Goal: Task Accomplishment & Management: Manage account settings

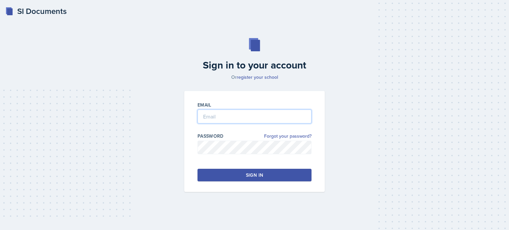
click at [215, 117] on input "email" at bounding box center [254, 117] width 114 height 14
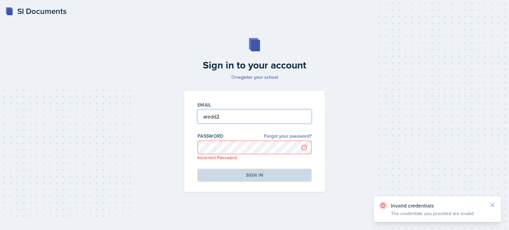
click at [228, 115] on input "aredd2" at bounding box center [254, 117] width 114 height 14
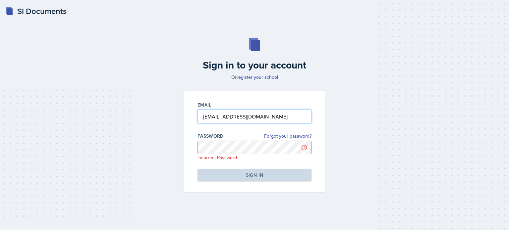
type input "aredd2@kennesaw.edu"
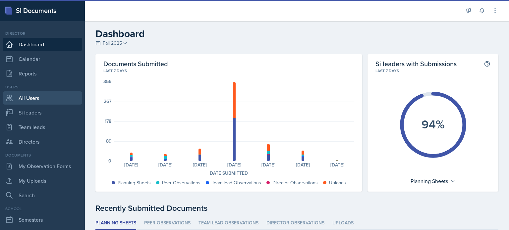
click at [36, 100] on link "All Users" at bounding box center [43, 97] width 80 height 13
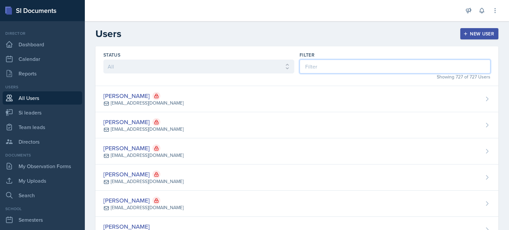
click at [332, 65] on input at bounding box center [395, 67] width 191 height 14
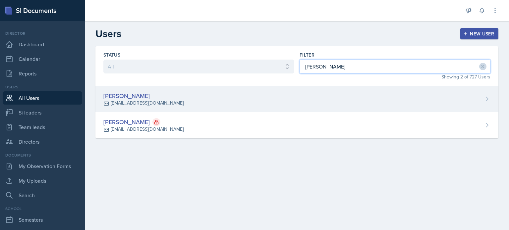
type input "bryant"
click at [239, 107] on div "Alyssa Bryant abrya169@students.kennesaw.edu" at bounding box center [296, 99] width 403 height 26
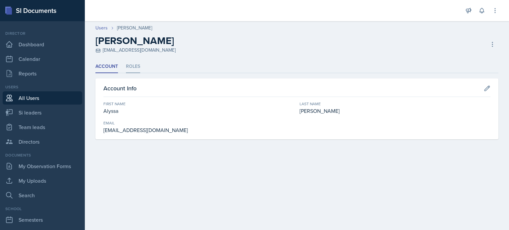
click at [135, 68] on li "Roles" at bounding box center [133, 66] width 14 height 13
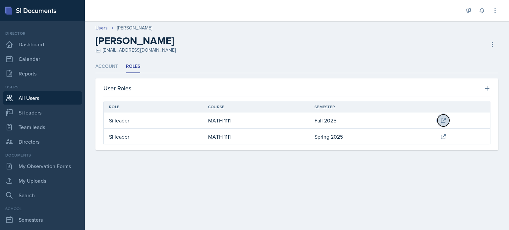
click at [443, 121] on icon at bounding box center [443, 120] width 7 height 7
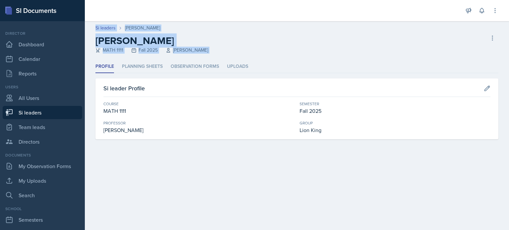
drag, startPoint x: 443, startPoint y: 59, endPoint x: 392, endPoint y: -39, distance: 110.0
click at [392, 0] on html "SI Documents Director Dashboard Calendar Reports Users All Users Si leaders Tea…" at bounding box center [254, 115] width 509 height 230
click at [485, 86] on icon at bounding box center [487, 88] width 7 height 7
select select "5bfde3fe-6375-4519-a868-95dd30d0bb1b"
select select "2bed604d-1099-4043-b1bc-2365e8740244"
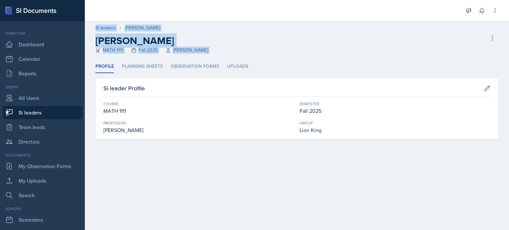
select select "03df2469-1098-498a-a2e2-8023a988d861"
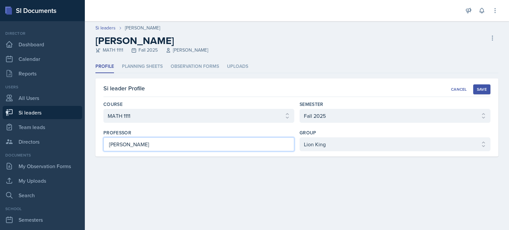
drag, startPoint x: 172, startPoint y: 144, endPoint x: 0, endPoint y: 109, distance: 175.9
click at [0, 109] on div "SI Documents Director Dashboard Calendar Reports Users All Users Si leaders Tea…" at bounding box center [254, 115] width 509 height 230
paste input "Mahdiyeh Soltaninejad"
type input "Mahdiyeh Soltaninejad"
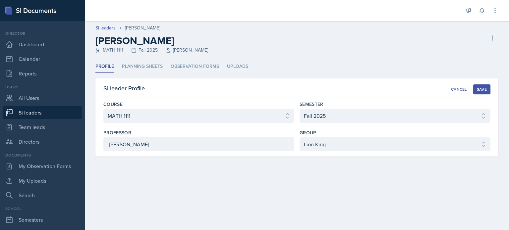
click at [485, 89] on div "Save" at bounding box center [482, 89] width 10 height 5
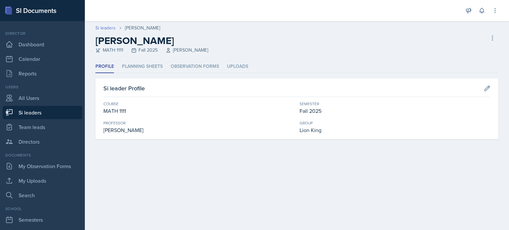
click at [109, 29] on link "Si leaders" at bounding box center [105, 28] width 20 height 7
select select "2bed604d-1099-4043-b1bc-2365e8740244"
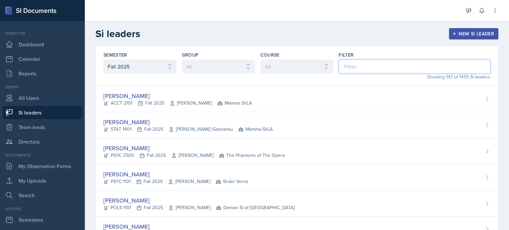
click at [361, 67] on input at bounding box center [415, 67] width 152 height 14
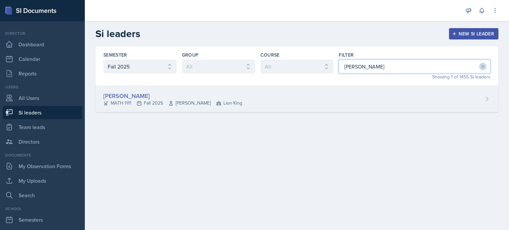
type input "[PERSON_NAME]"
click at [348, 104] on div "Alyssa Bryant MATH 1111 Fall 2025 Cathy Schnakenburg Lion King" at bounding box center [296, 99] width 403 height 26
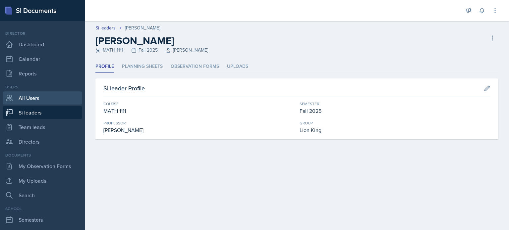
click at [24, 97] on link "All Users" at bounding box center [43, 97] width 80 height 13
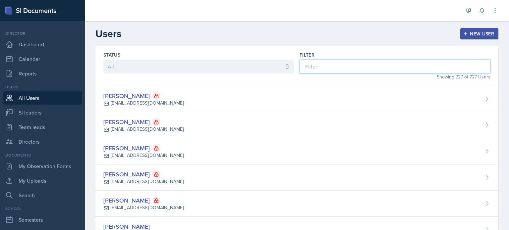
click at [341, 69] on input at bounding box center [395, 67] width 191 height 14
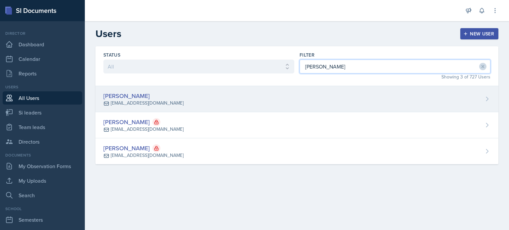
type input "[PERSON_NAME]"
click at [256, 103] on div "Alyssa Bryant abrya169@students.kennesaw.edu" at bounding box center [296, 99] width 403 height 26
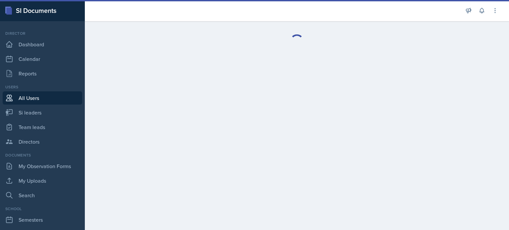
select select "1"
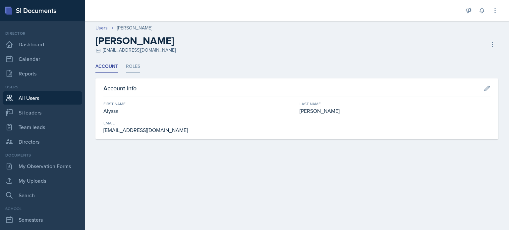
click at [133, 63] on li "Roles" at bounding box center [133, 66] width 14 height 13
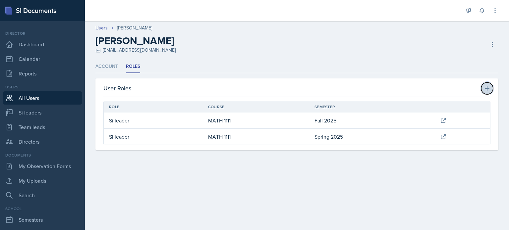
click at [487, 86] on icon at bounding box center [487, 88] width 5 height 5
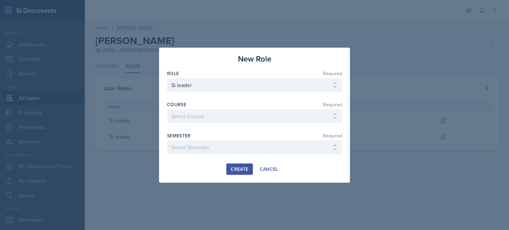
click at [492, 170] on div at bounding box center [254, 115] width 509 height 230
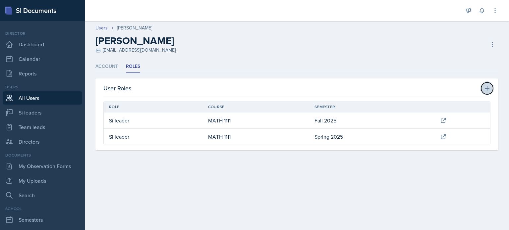
click at [486, 87] on icon at bounding box center [487, 88] width 7 height 7
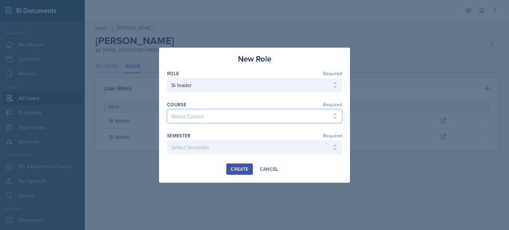
click at [198, 113] on select "Select Course ACCT 2101 ACCT 2102 ACCT 4050 ANTH 1102 ANTH 3301 ARCH 1000 ARCH …" at bounding box center [254, 116] width 175 height 14
select select "5bfde3fe-6375-4519-a868-95dd30d0bb1b"
click at [167, 109] on select "Select Course ACCT 2101 ACCT 2102 ACCT 4050 ANTH 1102 ANTH 3301 ARCH 1000 ARCH …" at bounding box center [254, 116] width 175 height 14
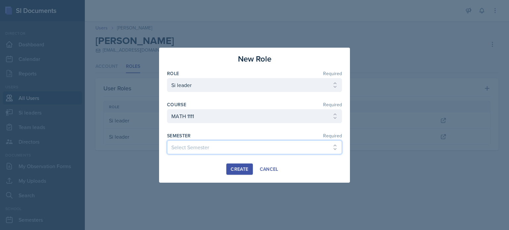
click at [204, 151] on select "Select Semester Fall 2025 Summer 2025 Spring 2025 Fall 2024 Summer 2024 Spring …" at bounding box center [254, 147] width 175 height 14
select select "2bed604d-1099-4043-b1bc-2365e8740244"
click at [167, 140] on select "Select Semester Fall 2025 Summer 2025 Spring 2025 Fall 2024 Summer 2024 Spring …" at bounding box center [254, 147] width 175 height 14
click at [239, 169] on div "Create" at bounding box center [240, 169] width 18 height 5
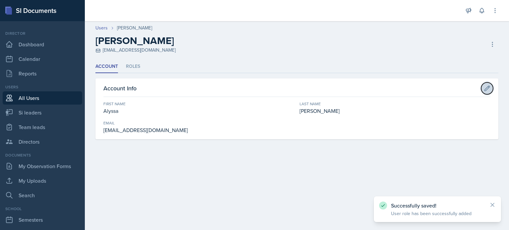
click at [485, 88] on icon at bounding box center [487, 88] width 7 height 7
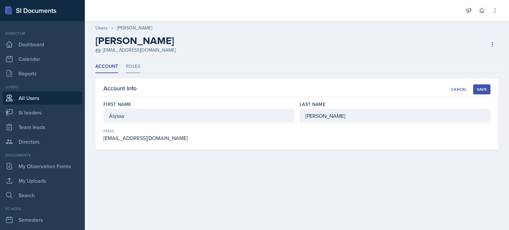
click at [127, 69] on li "Roles" at bounding box center [133, 66] width 14 height 13
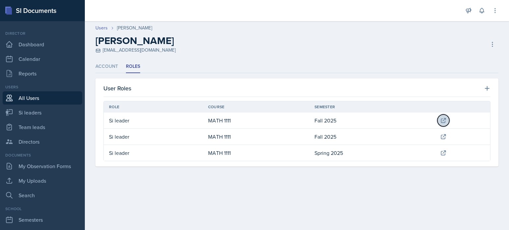
click at [445, 120] on icon at bounding box center [443, 120] width 7 height 7
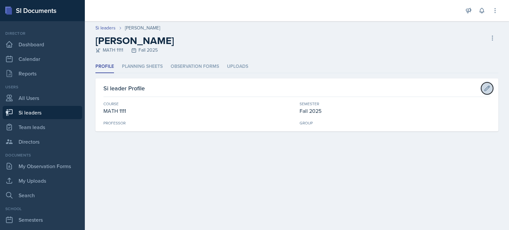
click at [485, 89] on icon at bounding box center [487, 88] width 7 height 7
select select "5bfde3fe-6375-4519-a868-95dd30d0bb1b"
select select "2bed604d-1099-4043-b1bc-2365e8740244"
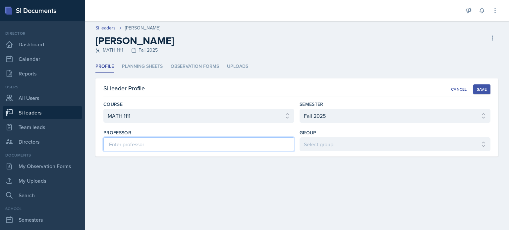
click at [222, 141] on input at bounding box center [198, 145] width 191 height 14
type input "Cathy Schakenburg"
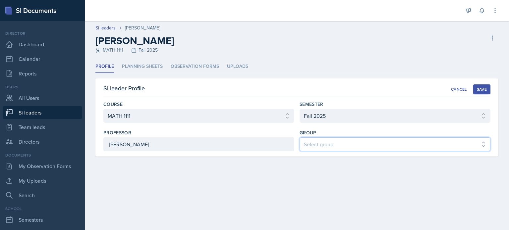
click at [341, 141] on select "Select group Demon SI of Fleet Street Les Mariettables Lion King Mamma SI/LA SI…" at bounding box center [395, 145] width 191 height 14
select select "03df2469-1098-498a-a2e2-8023a988d861"
click at [300, 138] on select "Select group Demon SI of Fleet Street Les Mariettables Lion King Mamma SI/LA SI…" at bounding box center [395, 145] width 191 height 14
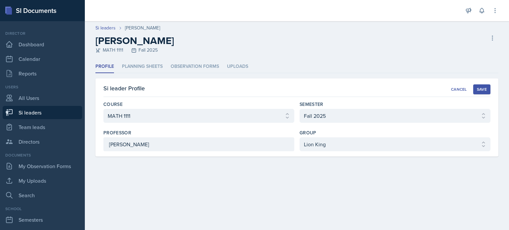
click at [481, 89] on div "Save" at bounding box center [482, 89] width 10 height 5
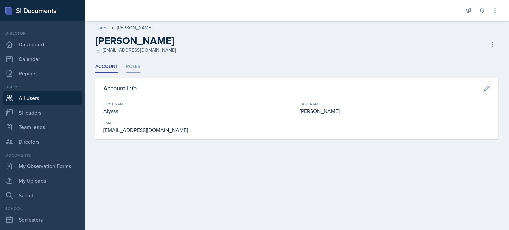
click at [132, 63] on li "Roles" at bounding box center [133, 66] width 14 height 13
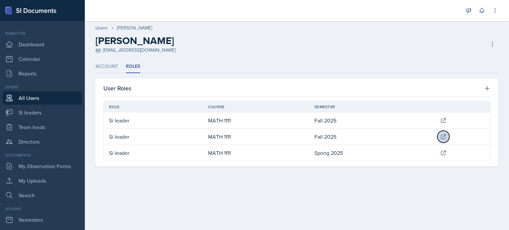
click at [443, 135] on icon at bounding box center [443, 137] width 4 height 4
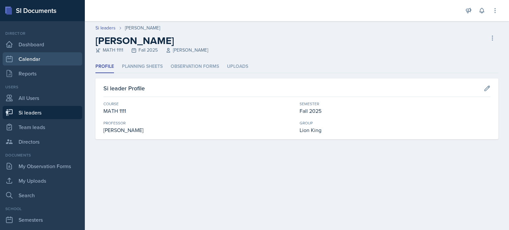
click at [24, 61] on link "Calendar" at bounding box center [43, 58] width 80 height 13
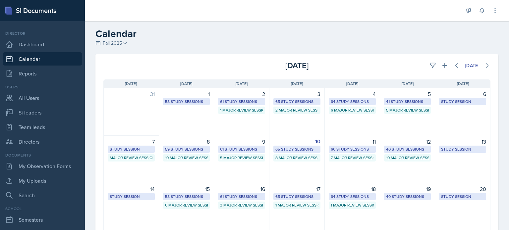
click at [490, 34] on h2 "Calendar" at bounding box center [296, 34] width 403 height 12
click at [186, 167] on div "8 59 Study Sessions 10 Major Review Sessions" at bounding box center [186, 160] width 55 height 48
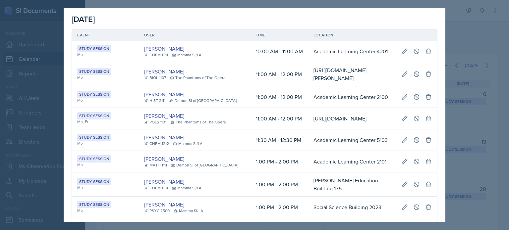
click at [483, 31] on div at bounding box center [254, 115] width 509 height 230
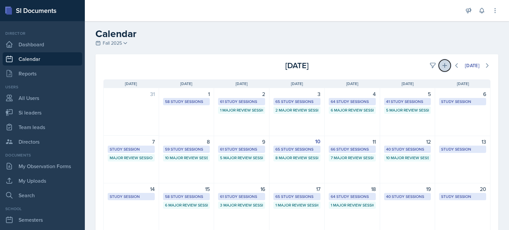
click at [442, 67] on icon at bounding box center [444, 65] width 5 height 5
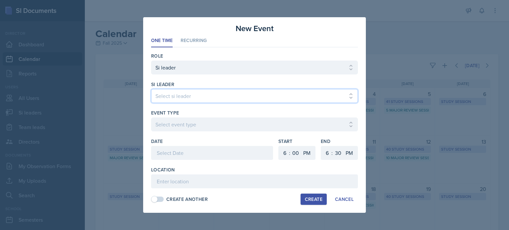
click at [211, 94] on select "Select si leader Abeer Kayser Aditya Chauhan Aissa Sylla Alberto Di Stanislao A…" at bounding box center [254, 96] width 207 height 14
select select "44d8fc2d-d16c-4fa4-99df-f99162eac7cf"
click at [151, 89] on select "Select si leader Abeer Kayser Aditya Chauhan Aissa Sylla Alberto Di Stanislao A…" at bounding box center [254, 96] width 207 height 14
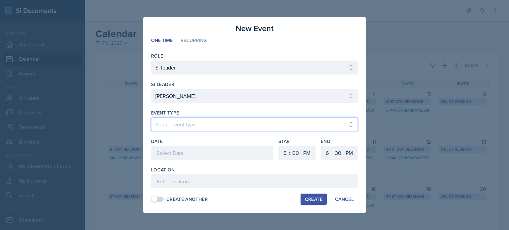
click at [183, 128] on select "Select event type Major Review Session Study Session" at bounding box center [254, 125] width 207 height 14
select select "d66089cd-5ee7-4f89-a345-f1bdd1643066"
click at [151, 118] on select "Select event type Major Review Session Study Session" at bounding box center [254, 125] width 207 height 14
click at [191, 38] on li "Recurring" at bounding box center [194, 40] width 26 height 13
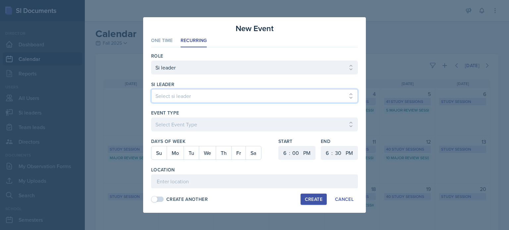
click at [183, 99] on select "Select si leader Abeer Kayser Aditya Chauhan Aissa Sylla Alberto Di Stanislao A…" at bounding box center [254, 96] width 207 height 14
select select "4cffeda7-3d65-4594-9afe-dcef8c5783ba"
click at [151, 89] on select "Select si leader Abeer Kayser Aditya Chauhan Aissa Sylla Alberto Di Stanislao A…" at bounding box center [254, 96] width 207 height 14
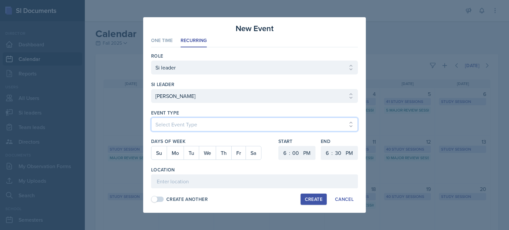
click at [184, 126] on select "Select Event Type Major Review Session Study Session" at bounding box center [254, 125] width 207 height 14
select select "d66089cd-5ee7-4f89-a345-f1bdd1643066"
click at [151, 118] on select "Select Event Type Major Review Session Study Session" at bounding box center [254, 125] width 207 height 14
click at [414, 18] on div at bounding box center [254, 115] width 509 height 230
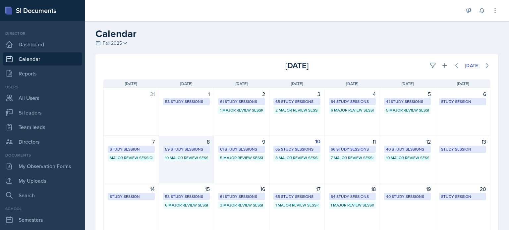
click at [190, 173] on div "8 59 Study Sessions 10 Major Review Sessions" at bounding box center [186, 160] width 55 height 48
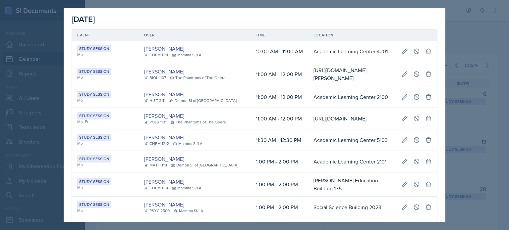
click at [458, 35] on div at bounding box center [254, 115] width 509 height 230
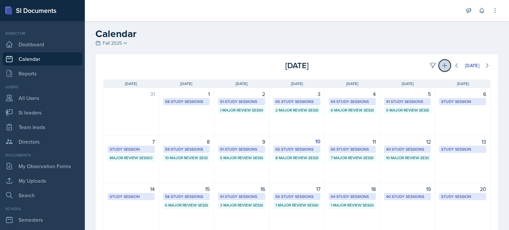
click at [442, 63] on icon at bounding box center [444, 65] width 5 height 5
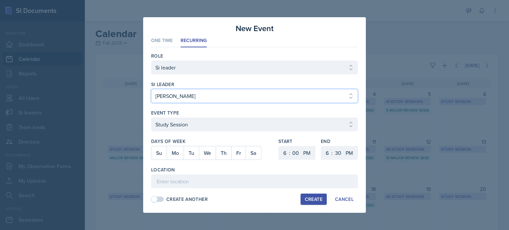
click at [198, 99] on select "Select si leader Abeer Kayser Aditya Chauhan Aissa Sylla Alberto Di Stanislao A…" at bounding box center [254, 96] width 207 height 14
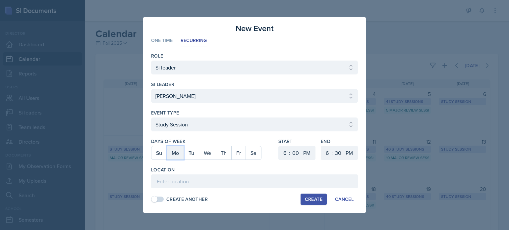
click at [178, 153] on button "Mo" at bounding box center [175, 152] width 17 height 13
click at [284, 153] on select "1 2 3 4 5 6 7 8 9 10 11 12" at bounding box center [284, 153] width 11 height 14
select select "1"
click at [279, 146] on select "1 2 3 4 5 6 7 8 9 10 11 12" at bounding box center [284, 153] width 11 height 14
click at [326, 150] on select "1 2 3 4 5 6 7 8 9 10 11 12" at bounding box center [326, 153] width 11 height 14
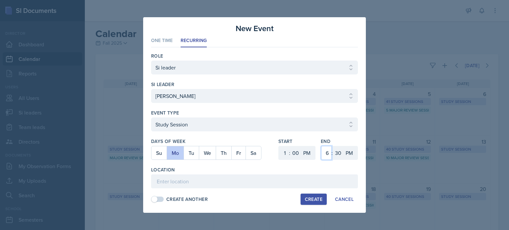
select select "2"
click at [321, 146] on select "1 2 3 4 5 6 7 8 9 10 11 12" at bounding box center [326, 153] width 11 height 14
click at [337, 152] on select "00 05 10 15 20 25 30 35 40 45 50 55" at bounding box center [338, 153] width 11 height 14
select select "0"
click at [333, 146] on select "00 05 10 15 20 25 30 35 40 45 50 55" at bounding box center [338, 153] width 11 height 14
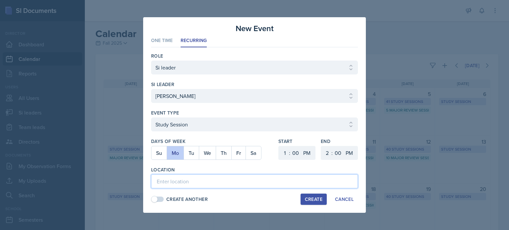
click at [204, 181] on input at bounding box center [254, 182] width 207 height 14
paste input "[URL][DOMAIN_NAME]"
type input "[URL][DOMAIN_NAME]"
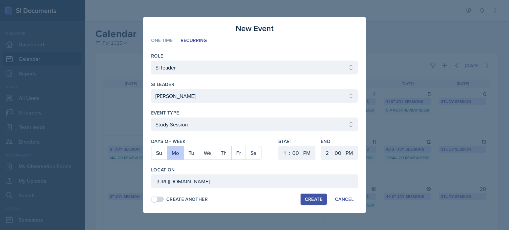
scroll to position [0, 0]
click at [312, 201] on div "Create" at bounding box center [314, 199] width 18 height 5
select select
select select "6"
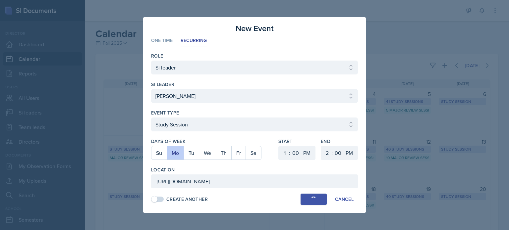
select select "6"
select select "30"
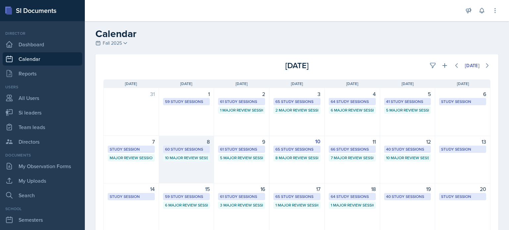
click at [202, 169] on div "8 60 Study Sessions 10 Major Review Sessions" at bounding box center [186, 160] width 55 height 48
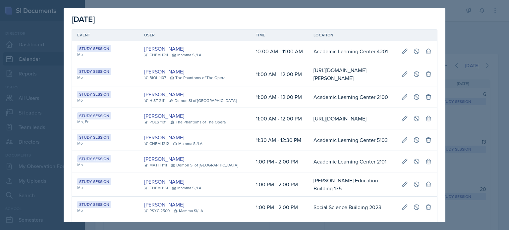
scroll to position [184, 0]
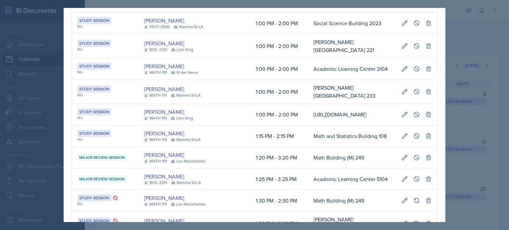
click at [454, 41] on div at bounding box center [254, 115] width 509 height 230
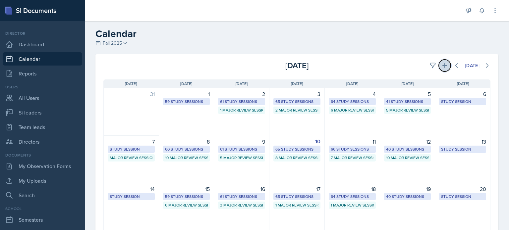
click at [441, 65] on icon at bounding box center [444, 65] width 7 height 7
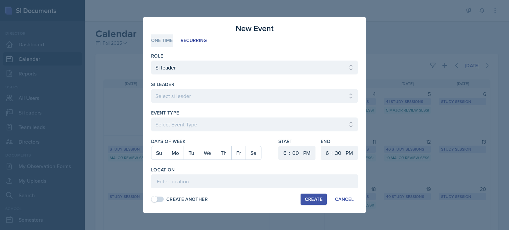
click at [169, 43] on li "One Time" at bounding box center [162, 40] width 22 height 13
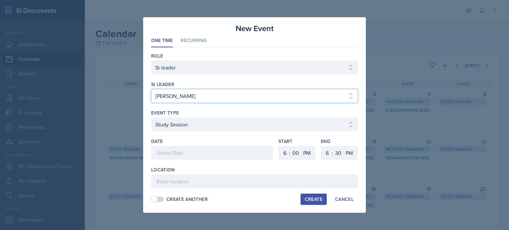
click at [223, 98] on select "Select si leader Abeer Kayser Aditya Chauhan Aissa Sylla Alberto Di Stanislao A…" at bounding box center [254, 96] width 207 height 14
select select "4cffeda7-3d65-4594-9afe-dcef8c5783ba"
click at [151, 89] on select "Select si leader Abeer Kayser Aditya Chauhan Aissa Sylla Alberto Di Stanislao A…" at bounding box center [254, 96] width 207 height 14
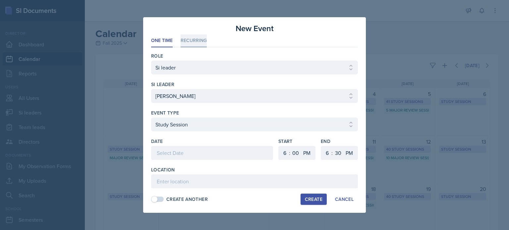
click at [195, 41] on li "Recurring" at bounding box center [194, 40] width 26 height 13
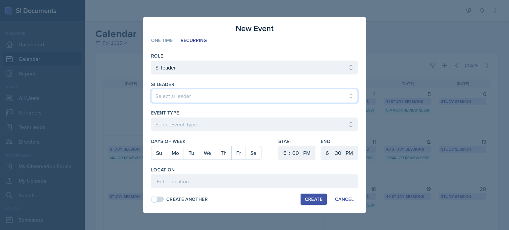
click at [193, 95] on select "Select si leader Abeer Kayser Aditya Chauhan Aissa Sylla Alberto Di Stanislao A…" at bounding box center [254, 96] width 207 height 14
select select "4cffeda7-3d65-4594-9afe-dcef8c5783ba"
click at [151, 89] on select "Select si leader Abeer Kayser Aditya Chauhan Aissa Sylla Alberto Di Stanislao A…" at bounding box center [254, 96] width 207 height 14
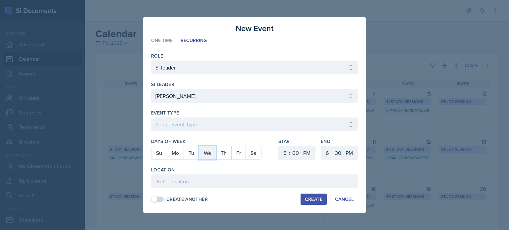
click at [205, 159] on button "We" at bounding box center [207, 152] width 17 height 13
click at [285, 153] on select "1 2 3 4 5 6 7 8 9 10 11 12" at bounding box center [284, 153] width 11 height 14
select select "12"
click at [279, 146] on select "1 2 3 4 5 6 7 8 9 10 11 12" at bounding box center [284, 153] width 11 height 14
click at [326, 154] on select "1 2 3 4 5 6 7 8 9 10 11 12" at bounding box center [326, 153] width 11 height 14
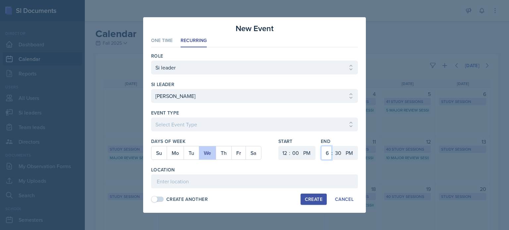
select select "1"
click at [321, 146] on select "1 2 3 4 5 6 7 8 9 10 11 12" at bounding box center [326, 153] width 11 height 14
click at [338, 149] on select "00 05 10 15 20 25 30 35 40 45 50 55" at bounding box center [338, 153] width 11 height 14
select select "0"
click at [333, 146] on select "00 05 10 15 20 25 30 35 40 45 50 55" at bounding box center [338, 153] width 11 height 14
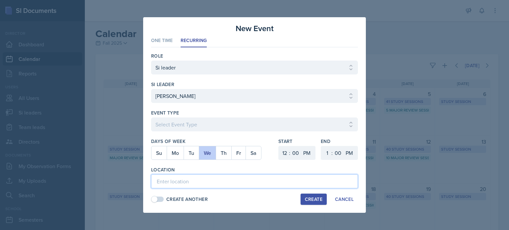
click at [157, 182] on input at bounding box center [254, 182] width 207 height 14
paste input "[URL][DOMAIN_NAME]"
type input "[URL][DOMAIN_NAME]"
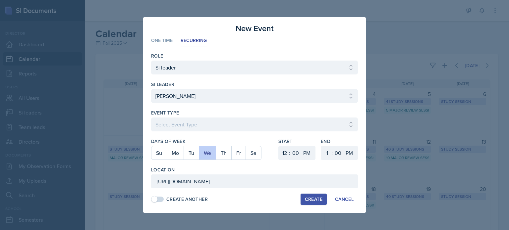
click at [311, 198] on div "Create" at bounding box center [314, 199] width 18 height 5
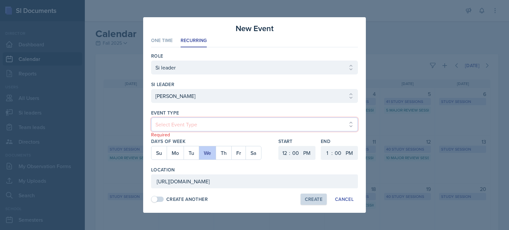
click at [186, 124] on select "Select Event Type Major Review Session Study Session" at bounding box center [254, 125] width 207 height 14
select select "d66089cd-5ee7-4f89-a345-f1bdd1643066"
click at [151, 118] on select "Select Event Type Major Review Session Study Session" at bounding box center [254, 125] width 207 height 14
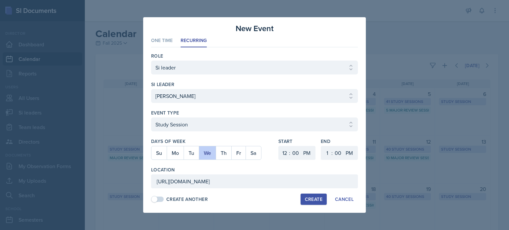
click at [317, 200] on div "Create" at bounding box center [314, 199] width 18 height 5
select select
select select "6"
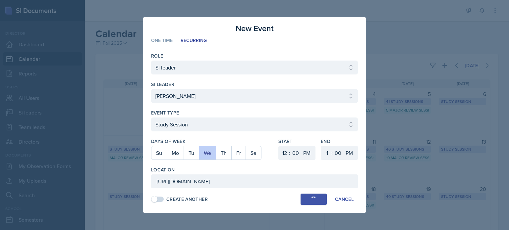
select select "30"
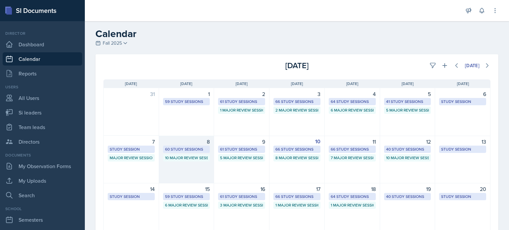
click at [199, 168] on div "8 60 Study Sessions 10 Major Review Sessions" at bounding box center [186, 160] width 55 height 48
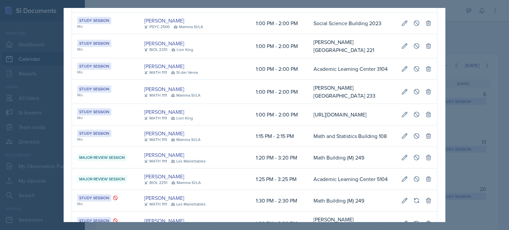
click at [458, 21] on div at bounding box center [254, 115] width 509 height 230
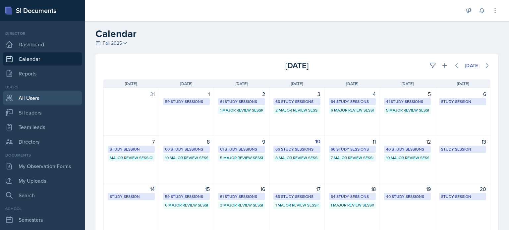
click at [30, 99] on link "All Users" at bounding box center [43, 97] width 80 height 13
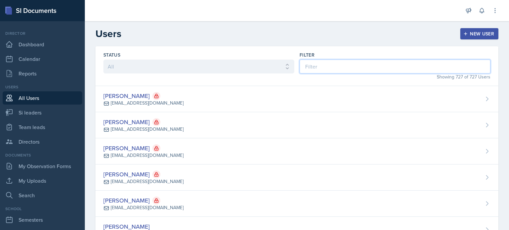
click at [323, 65] on input at bounding box center [395, 67] width 191 height 14
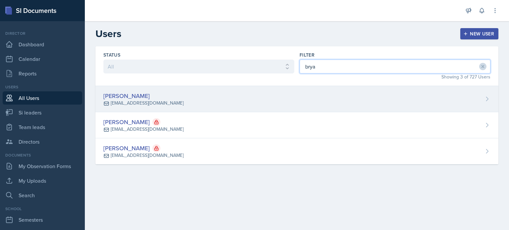
type input "brya"
click at [235, 99] on div "Alyssa Bryant abrya169@students.kennesaw.edu" at bounding box center [296, 99] width 403 height 26
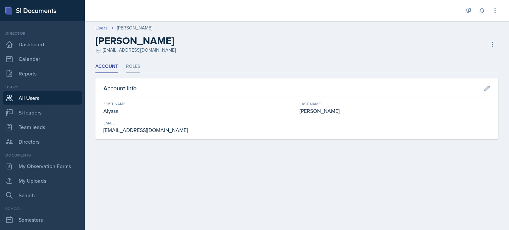
click at [132, 68] on li "Roles" at bounding box center [133, 66] width 14 height 13
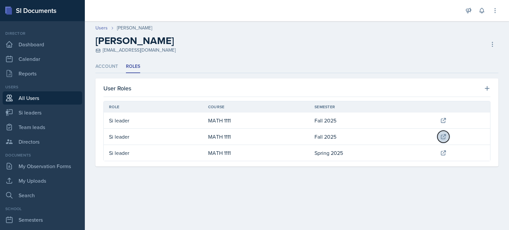
click at [441, 135] on icon at bounding box center [443, 137] width 7 height 7
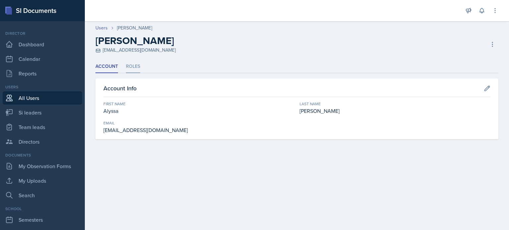
click at [139, 67] on li "Roles" at bounding box center [133, 66] width 14 height 13
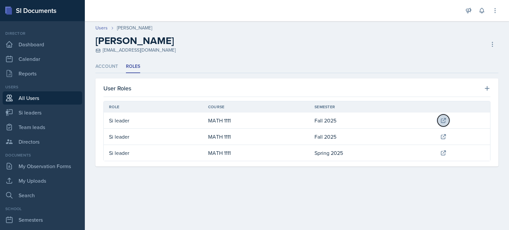
click at [442, 118] on icon at bounding box center [443, 120] width 7 height 7
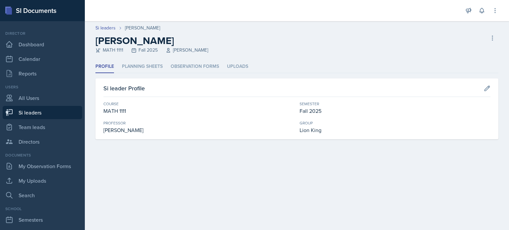
click at [413, 68] on ul "Profile Planning Sheets Observation Forms Uploads" at bounding box center [296, 66] width 403 height 13
click at [28, 97] on link "All Users" at bounding box center [43, 97] width 80 height 13
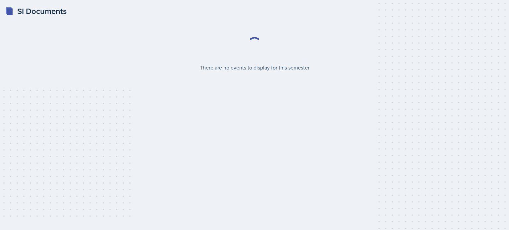
select select "2bed604d-1099-4043-b1bc-2365e8740244"
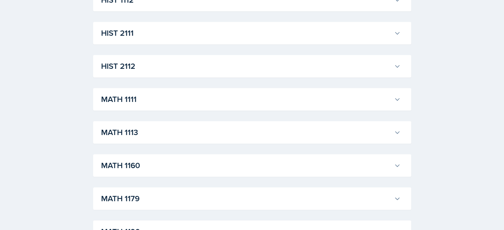
scroll to position [546, 0]
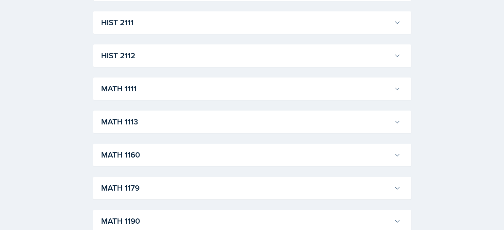
click at [404, 91] on div "MATH 1111 Xavier Ashton Professor: Jennifer Smathers Export to Google Calendar …" at bounding box center [252, 89] width 318 height 23
click at [397, 88] on icon at bounding box center [397, 88] width 7 height 7
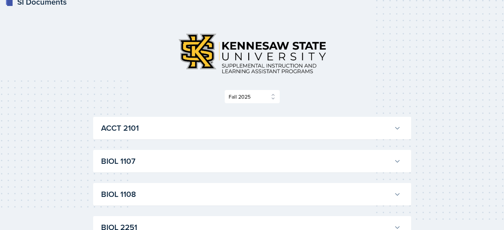
scroll to position [0, 0]
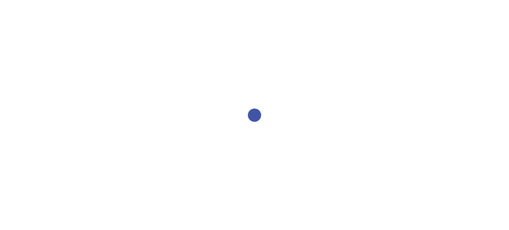
select select "2bed604d-1099-4043-b1bc-2365e8740244"
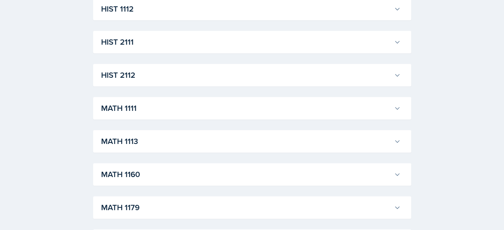
scroll to position [527, 0]
click at [396, 110] on icon at bounding box center [397, 107] width 7 height 7
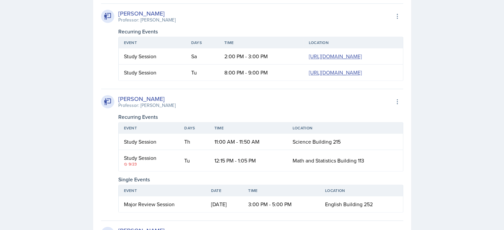
scroll to position [901, 0]
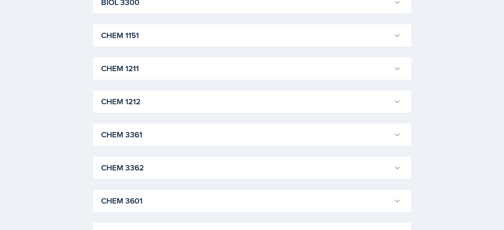
scroll to position [357, 0]
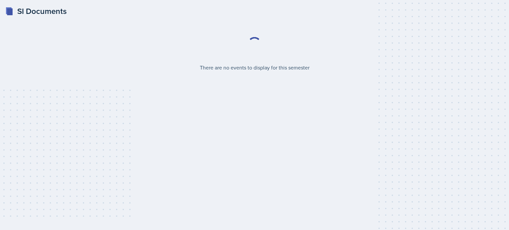
select select "2bed604d-1099-4043-b1bc-2365e8740244"
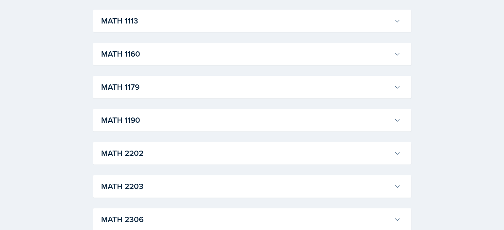
scroll to position [529, 0]
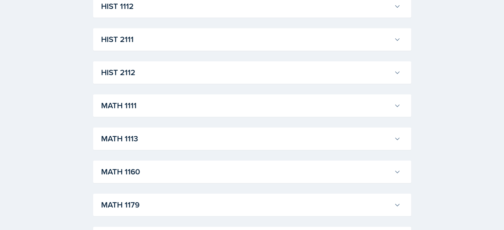
click at [394, 104] on icon at bounding box center [397, 105] width 7 height 7
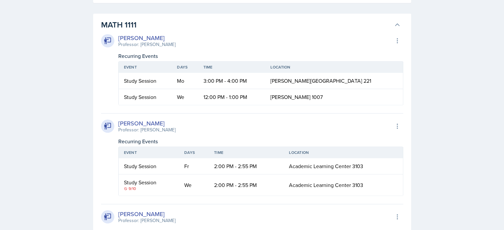
scroll to position [482, 0]
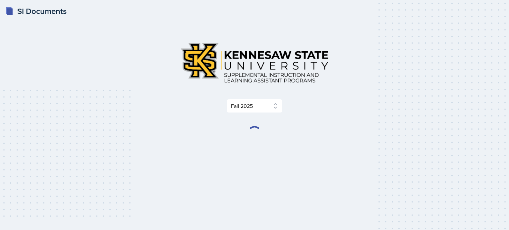
select select "2bed604d-1099-4043-b1bc-2365e8740244"
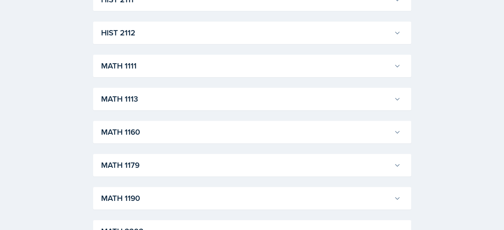
scroll to position [567, 0]
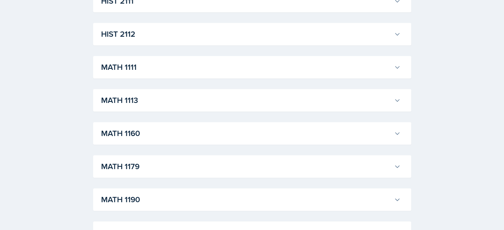
click at [398, 66] on icon at bounding box center [397, 67] width 7 height 7
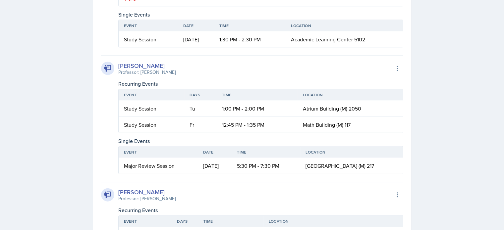
scroll to position [1407, 0]
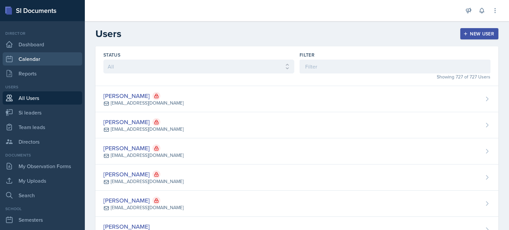
click at [40, 59] on link "Calendar" at bounding box center [43, 58] width 80 height 13
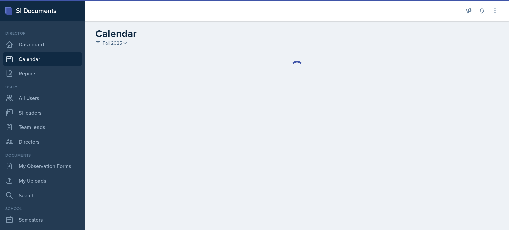
select select "1"
select select "6"
select select "PM"
select select "6"
select select "30"
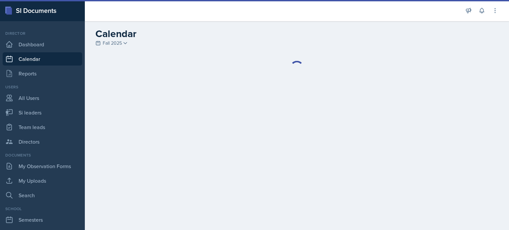
select select "PM"
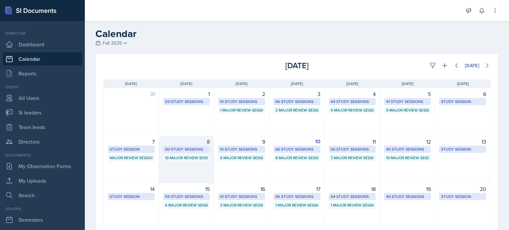
click at [201, 164] on div "8 60 Study Sessions 10 Major Review Sessions" at bounding box center [186, 160] width 55 height 48
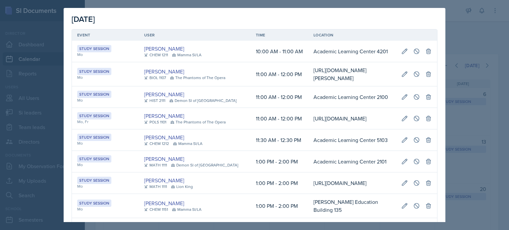
click at [467, 39] on div at bounding box center [254, 115] width 509 height 230
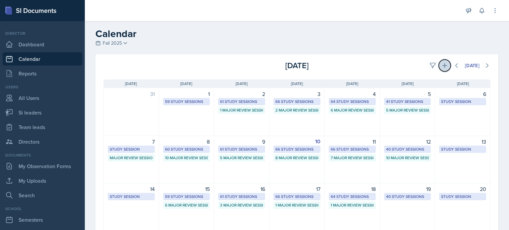
click at [442, 66] on icon at bounding box center [444, 65] width 5 height 5
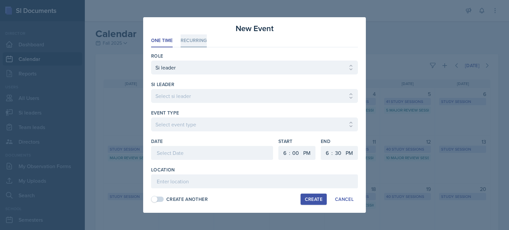
click at [188, 42] on li "Recurring" at bounding box center [194, 40] width 26 height 13
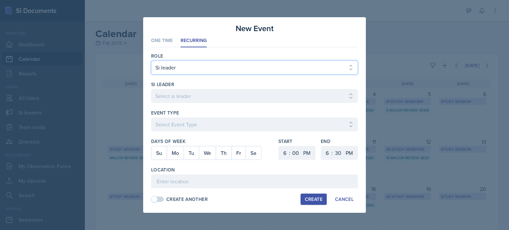
click at [187, 70] on select "Select Role Si leader Team lead Director" at bounding box center [254, 68] width 207 height 14
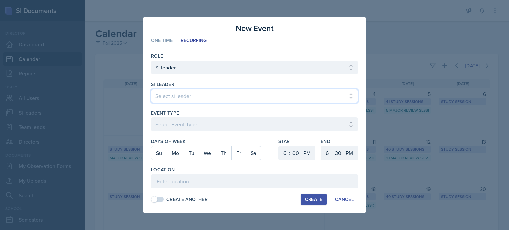
click at [186, 95] on select "Select si leader Abeer Kayser Aditya Chauhan Aissa Sylla Alberto Di Stanislao A…" at bounding box center [254, 96] width 207 height 14
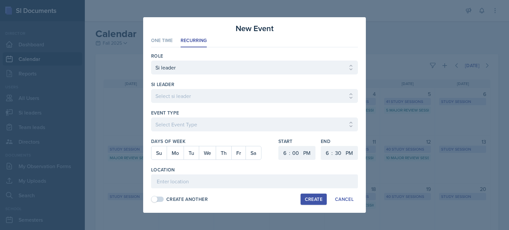
click at [411, 34] on div at bounding box center [254, 115] width 509 height 230
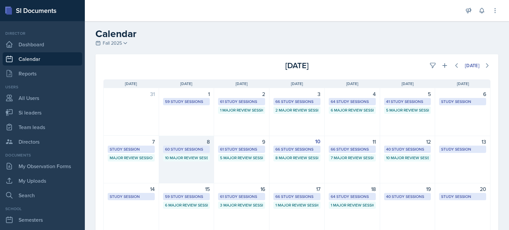
click at [171, 169] on div "8 60 Study Sessions 10 Major Review Sessions" at bounding box center [186, 160] width 55 height 48
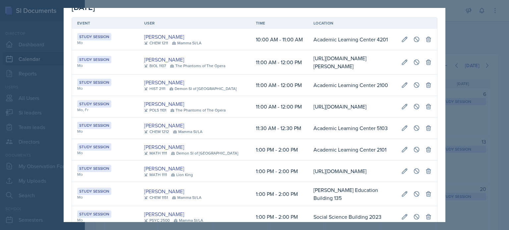
scroll to position [0, 378]
click at [426, 174] on icon at bounding box center [428, 171] width 4 height 5
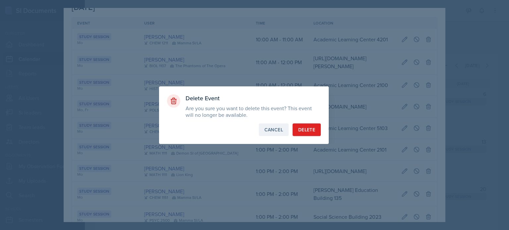
click at [278, 130] on div "Cancel" at bounding box center [273, 130] width 19 height 7
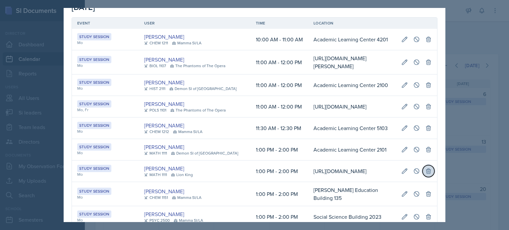
click at [425, 175] on icon at bounding box center [428, 171] width 7 height 7
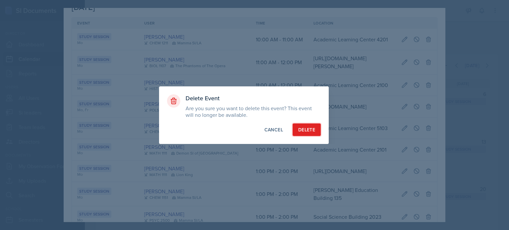
click at [304, 127] on div "Delete" at bounding box center [306, 130] width 17 height 7
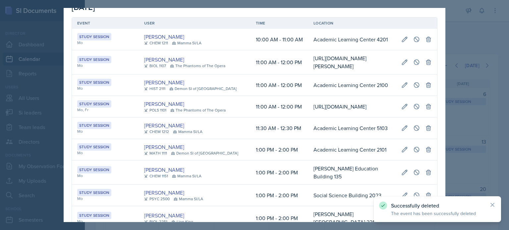
click at [482, 30] on div at bounding box center [254, 115] width 509 height 230
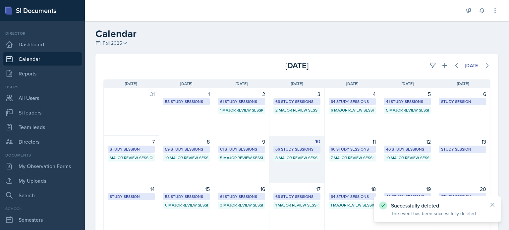
click at [290, 172] on div "10 66 Study Sessions 8 Major Review Sessions" at bounding box center [296, 160] width 55 height 48
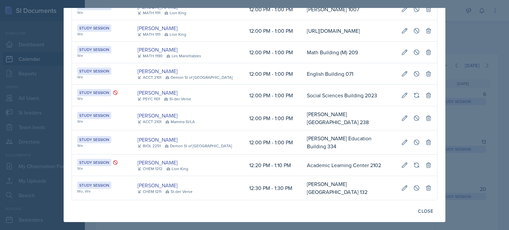
scroll to position [0, 149]
click at [425, 34] on icon at bounding box center [428, 31] width 7 height 7
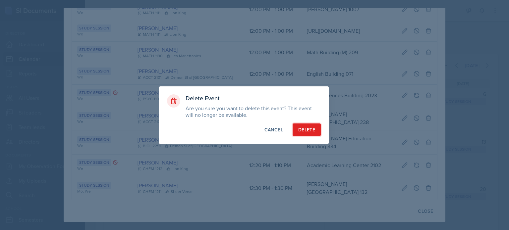
click at [311, 131] on div "Delete" at bounding box center [306, 130] width 17 height 7
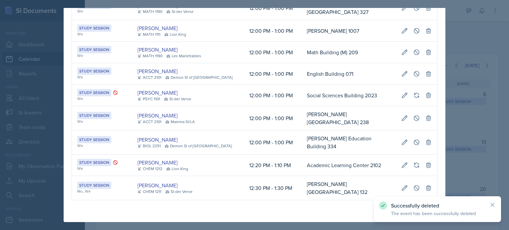
click at [465, 38] on div at bounding box center [254, 115] width 509 height 230
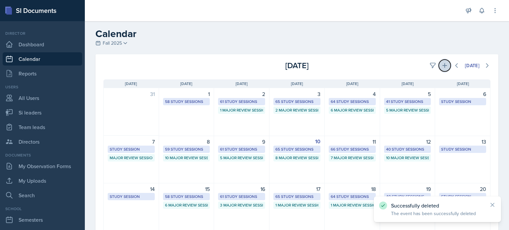
click at [441, 67] on icon at bounding box center [444, 65] width 7 height 7
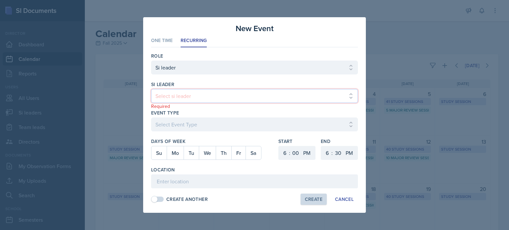
click at [179, 96] on select "Select si leader Abeer Kayser Aditya Chauhan Aissa Sylla Alberto Di Stanislao A…" at bounding box center [254, 96] width 207 height 14
select select "44d8fc2d-d16c-4fa4-99df-f99162eac7cf"
click at [151, 89] on select "Select si leader Abeer Kayser Aditya Chauhan Aissa Sylla Alberto Di Stanislao A…" at bounding box center [254, 96] width 207 height 14
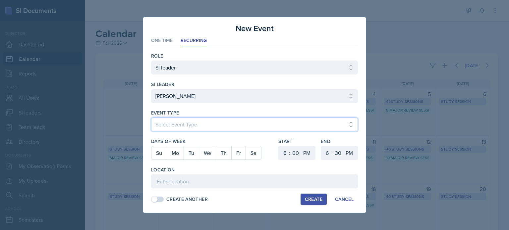
click at [190, 122] on select "Select Event Type Major Review Session Study Session" at bounding box center [254, 125] width 207 height 14
select select "d66089cd-5ee7-4f89-a345-f1bdd1643066"
click at [151, 118] on select "Select Event Type Major Review Session Study Session" at bounding box center [254, 125] width 207 height 14
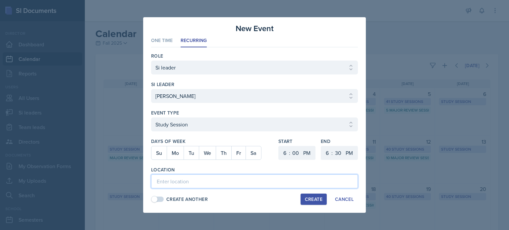
click at [188, 184] on input at bounding box center [254, 182] width 207 height 14
paste input "[URL][DOMAIN_NAME]"
type input "[URL][DOMAIN_NAME]"
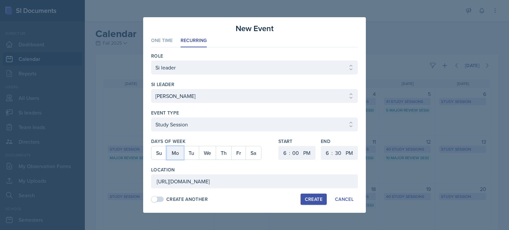
scroll to position [0, 0]
click at [172, 153] on button "Mo" at bounding box center [175, 152] width 17 height 13
click at [284, 154] on select "1 2 3 4 5 6 7 8 9 10 11 12" at bounding box center [284, 153] width 11 height 14
select select "1"
click at [279, 146] on select "1 2 3 4 5 6 7 8 9 10 11 12" at bounding box center [284, 153] width 11 height 14
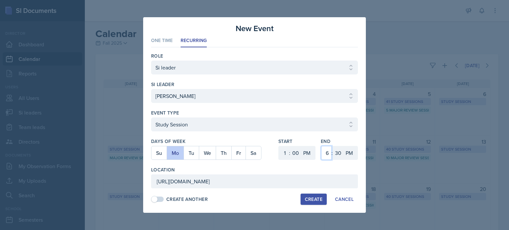
click at [325, 154] on select "1 2 3 4 5 6 7 8 9 10 11 12" at bounding box center [326, 153] width 11 height 14
select select "2"
click at [321, 146] on select "1 2 3 4 5 6 7 8 9 10 11 12" at bounding box center [326, 153] width 11 height 14
click at [338, 154] on select "00 05 10 15 20 25 30 35 40 45 50 55" at bounding box center [338, 153] width 11 height 14
select select "0"
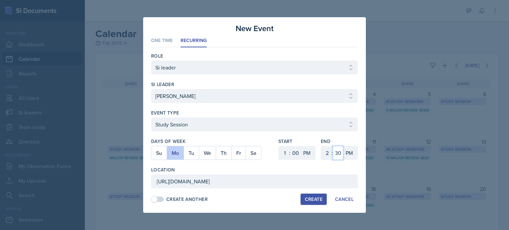
click at [333, 146] on select "00 05 10 15 20 25 30 35 40 45 50 55" at bounding box center [338, 153] width 11 height 14
click at [316, 199] on div "Create" at bounding box center [314, 199] width 18 height 5
select select
select select "6"
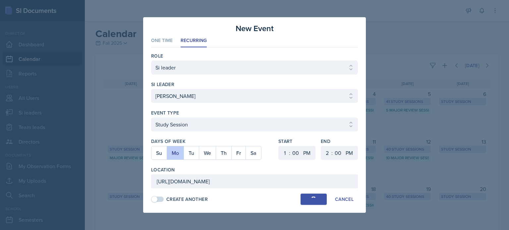
select select "6"
select select "30"
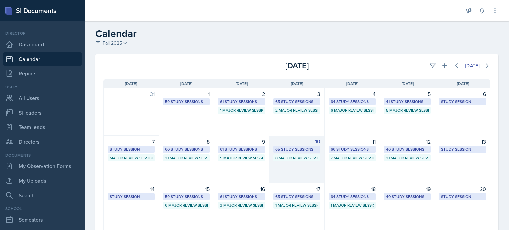
click at [288, 174] on div "10 65 Study Sessions 8 Major Review Sessions" at bounding box center [296, 160] width 55 height 48
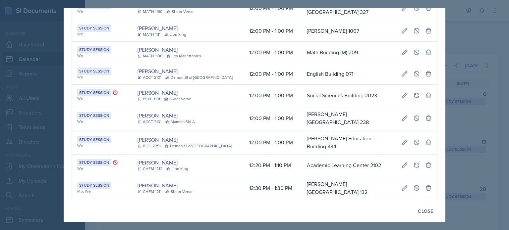
click at [472, 43] on div at bounding box center [254, 115] width 509 height 230
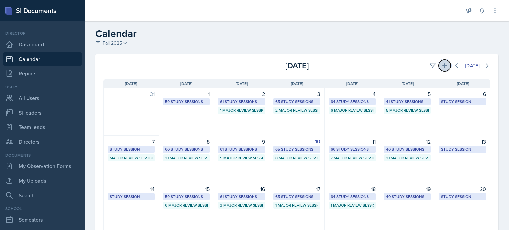
click at [441, 65] on icon at bounding box center [444, 65] width 7 height 7
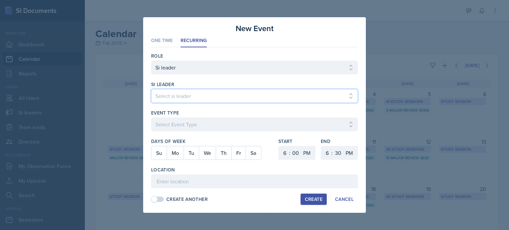
click at [181, 91] on select "Select si leader Abeer Kayser Aditya Chauhan Aissa Sylla Alberto Di Stanislao A…" at bounding box center [254, 96] width 207 height 14
select select "44d8fc2d-d16c-4fa4-99df-f99162eac7cf"
click at [151, 89] on select "Select si leader Abeer Kayser Aditya Chauhan Aissa Sylla Alberto Di Stanislao A…" at bounding box center [254, 96] width 207 height 14
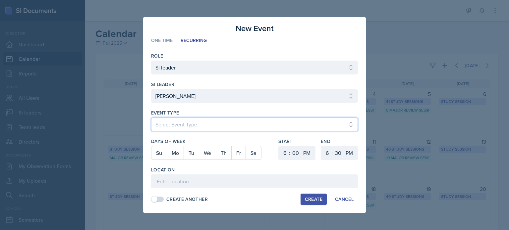
click at [189, 123] on select "Select Event Type Major Review Session Study Session" at bounding box center [254, 125] width 207 height 14
select select "d66089cd-5ee7-4f89-a345-f1bdd1643066"
click at [151, 118] on select "Select Event Type Major Review Session Study Session" at bounding box center [254, 125] width 207 height 14
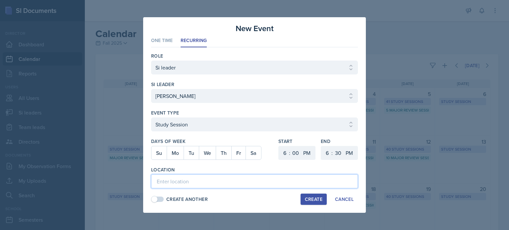
click at [187, 177] on input at bounding box center [254, 182] width 207 height 14
paste input "[URL][DOMAIN_NAME]"
type input "[URL][DOMAIN_NAME]"
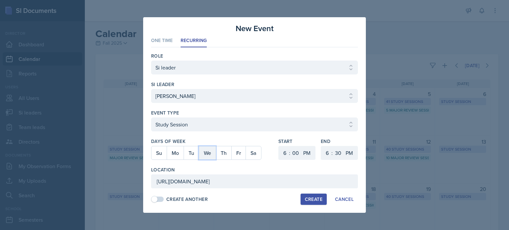
scroll to position [0, 0]
click at [207, 151] on button "We" at bounding box center [207, 152] width 17 height 13
click at [285, 155] on select "1 2 3 4 5 6 7 8 9 10 11 12" at bounding box center [284, 153] width 11 height 14
select select "12"
click at [279, 146] on select "1 2 3 4 5 6 7 8 9 10 11 12" at bounding box center [284, 153] width 11 height 14
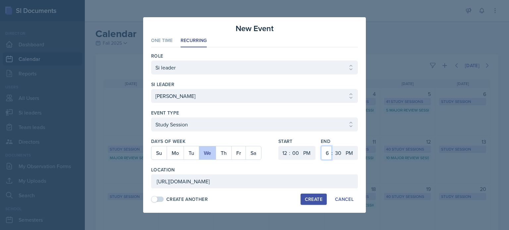
click at [328, 151] on select "1 2 3 4 5 6 7 8 9 10 11 12" at bounding box center [326, 153] width 11 height 14
select select "1"
click at [321, 146] on select "1 2 3 4 5 6 7 8 9 10 11 12" at bounding box center [326, 153] width 11 height 14
click at [337, 150] on select "00 05 10 15 20 25 30 35 40 45 50 55" at bounding box center [338, 153] width 11 height 14
select select "0"
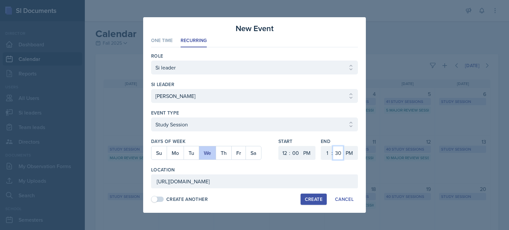
click at [333, 146] on select "00 05 10 15 20 25 30 35 40 45 50 55" at bounding box center [338, 153] width 11 height 14
click at [315, 200] on div "Create" at bounding box center [314, 199] width 18 height 5
select select
select select "6"
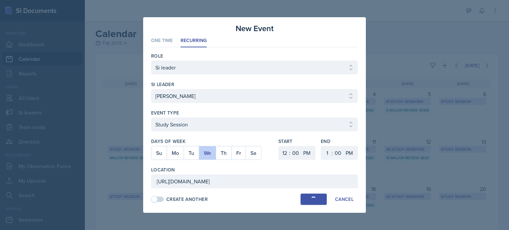
select select "6"
select select "30"
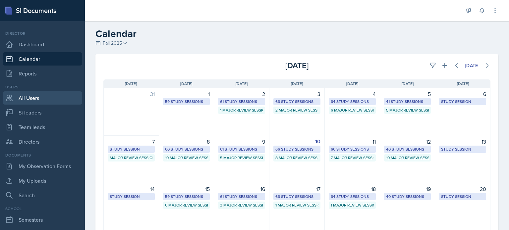
click at [34, 98] on link "All Users" at bounding box center [43, 97] width 80 height 13
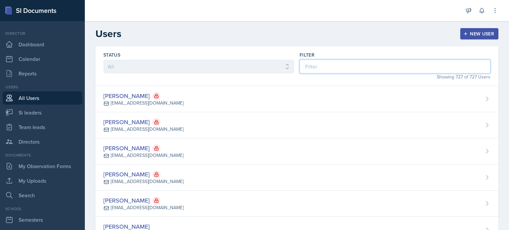
click at [339, 66] on input at bounding box center [395, 67] width 191 height 14
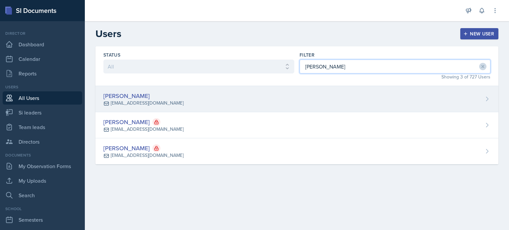
type input "bryan"
click at [285, 105] on div "Alyssa Bryant abrya169@students.kennesaw.edu" at bounding box center [296, 99] width 403 height 26
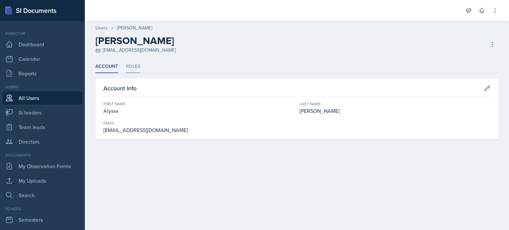
click at [135, 65] on li "Roles" at bounding box center [133, 66] width 14 height 13
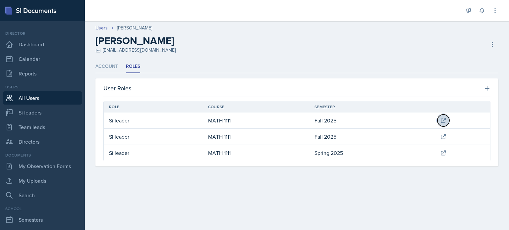
click at [446, 121] on icon at bounding box center [443, 120] width 7 height 7
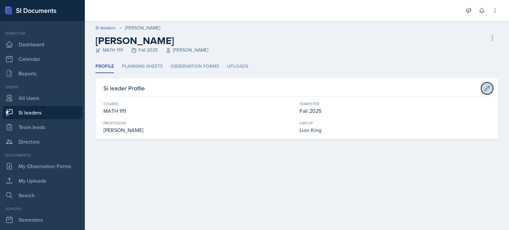
click at [487, 88] on icon at bounding box center [487, 88] width 7 height 7
select select "5bfde3fe-6375-4519-a868-95dd30d0bb1b"
select select "2bed604d-1099-4043-b1bc-2365e8740244"
select select "03df2469-1098-498a-a2e2-8023a988d861"
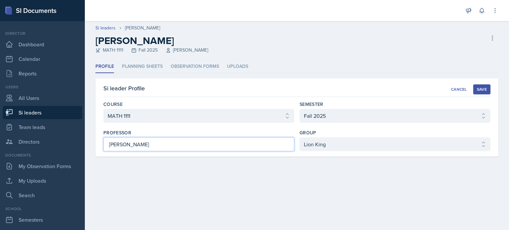
click at [131, 144] on input "Cathy Schakenburg" at bounding box center [198, 145] width 191 height 14
type input "Cathy Schnakenburg"
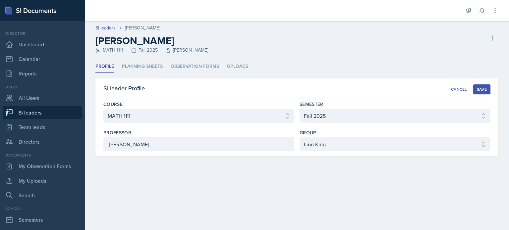
click at [481, 87] on div "Save" at bounding box center [482, 89] width 10 height 5
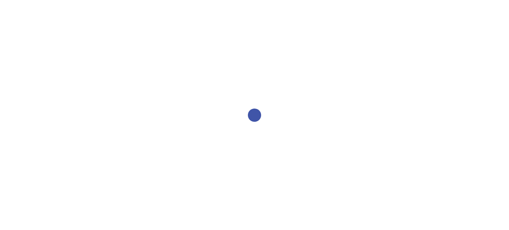
select select "2bed604d-1099-4043-b1bc-2365e8740244"
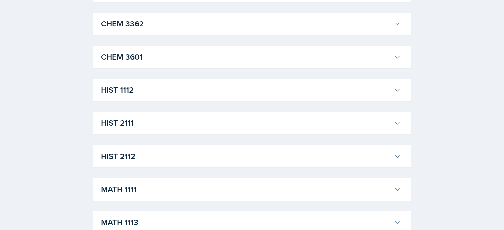
scroll to position [606, 0]
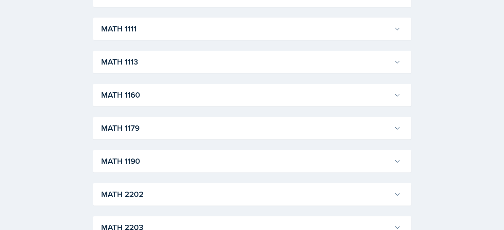
click at [398, 23] on button "MATH 1111" at bounding box center [251, 29] width 302 height 15
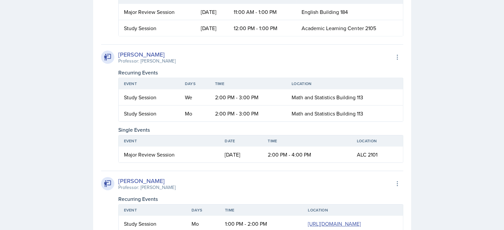
scroll to position [2292, 0]
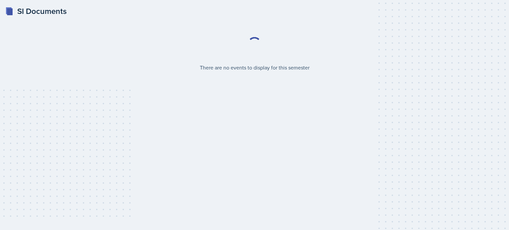
select select "2bed604d-1099-4043-b1bc-2365e8740244"
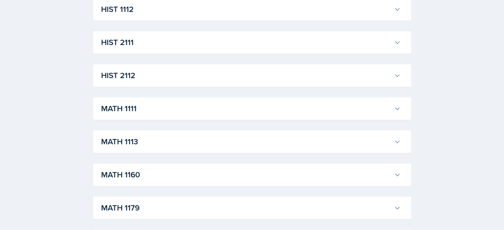
scroll to position [526, 0]
click at [393, 108] on button "MATH 1111" at bounding box center [251, 109] width 302 height 15
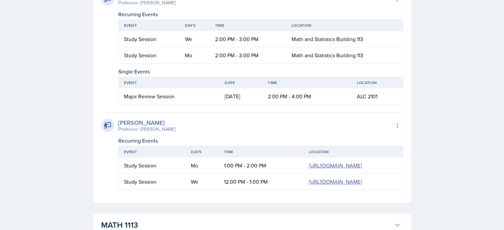
scroll to position [2355, 0]
